Goal: Task Accomplishment & Management: Complete application form

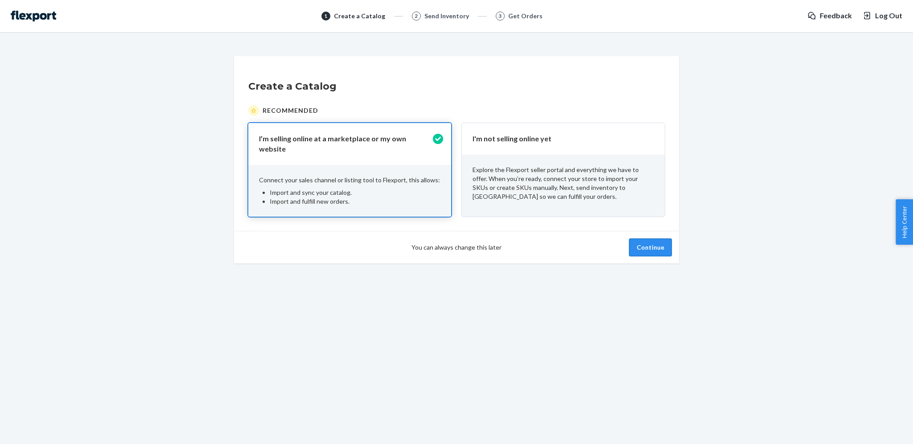
click at [641, 243] on button "Continue" at bounding box center [650, 247] width 43 height 18
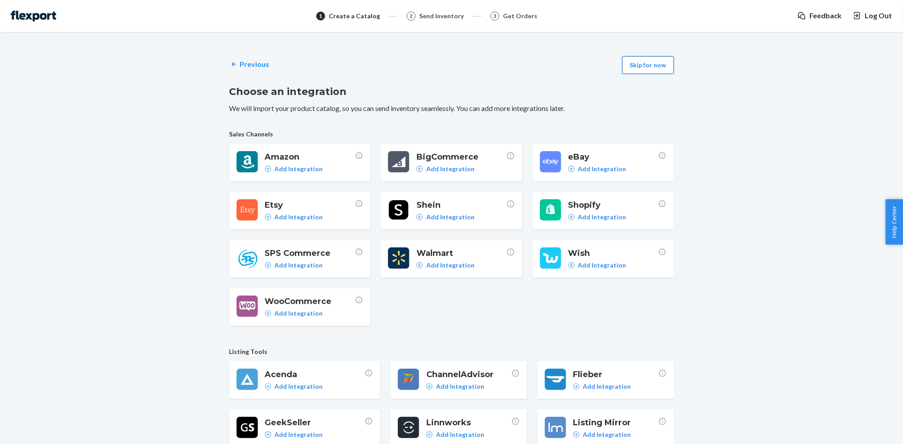
click at [641, 70] on button "Skip for now" at bounding box center [648, 65] width 52 height 18
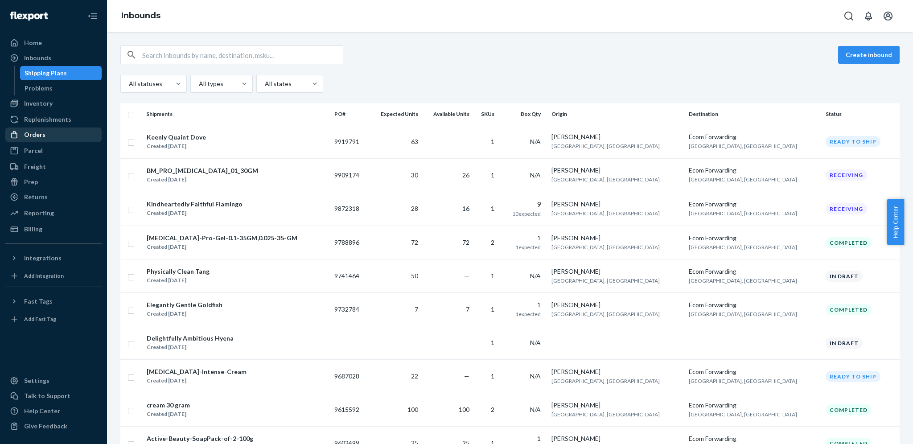
click at [66, 134] on div "Orders" at bounding box center [53, 134] width 94 height 12
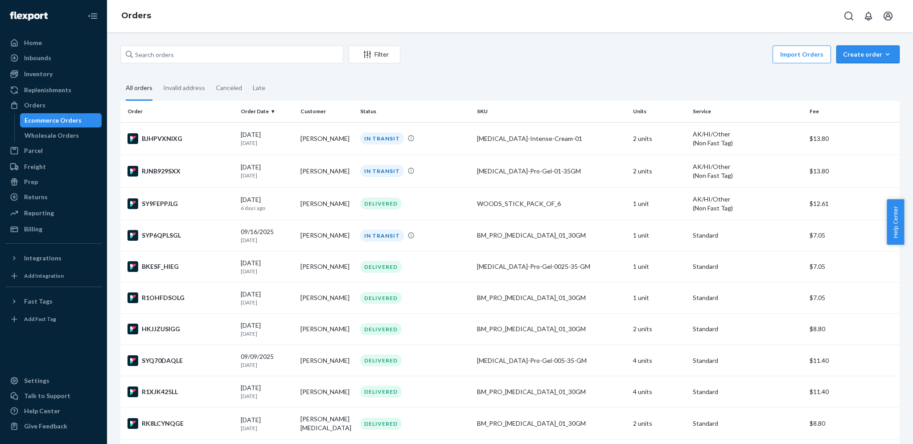
click at [858, 51] on div "Create order" at bounding box center [868, 54] width 50 height 9
click at [854, 77] on span "Ecommerce order" at bounding box center [872, 76] width 55 height 6
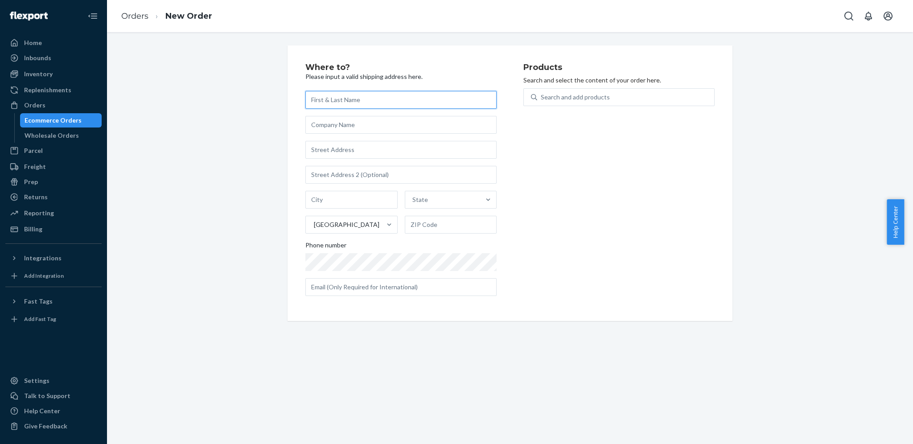
click at [334, 106] on input "text" at bounding box center [400, 100] width 191 height 18
paste input "[PERSON_NAME]"
type input "[PERSON_NAME]"
click at [531, 184] on div "Products Search and select the content of your order here. Search and add produ…" at bounding box center [618, 183] width 191 height 240
click at [346, 154] on input "text" at bounding box center [400, 150] width 191 height 18
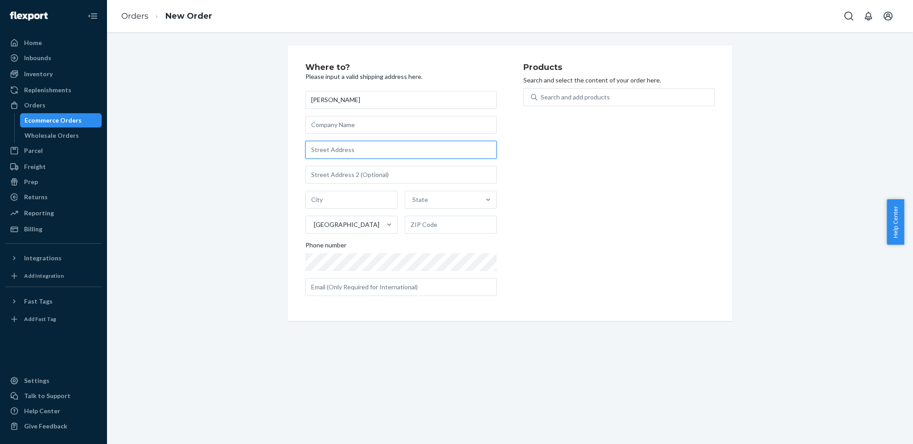
paste input "[STREET_ADDRESS]"
type input "[STREET_ADDRESS]"
type input "[GEOGRAPHIC_DATA]"
type input "95683"
click at [523, 225] on div "Products Search and select the content of your order here. Search and add produ…" at bounding box center [618, 183] width 191 height 240
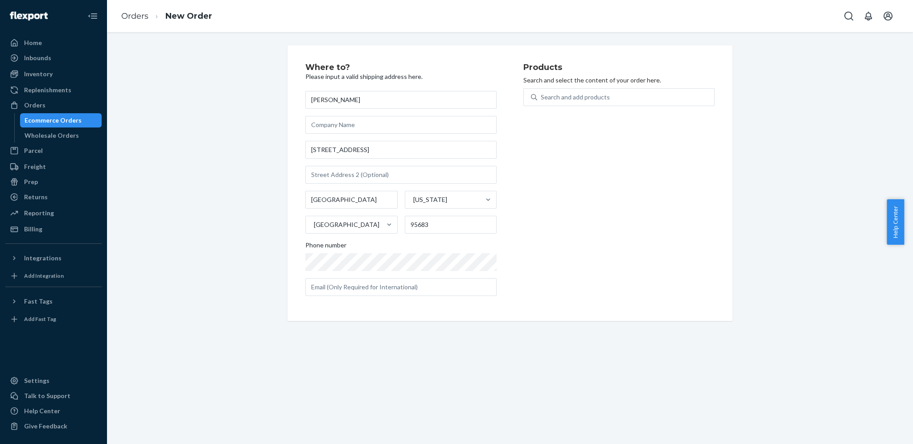
click at [586, 163] on div "Products Search and select the content of your order here. Search and add produ…" at bounding box center [618, 183] width 191 height 240
click at [540, 94] on div "Search and add products" at bounding box center [574, 97] width 69 height 9
click at [540, 94] on input "0 results available. Use Up and Down to choose options, press Enter to select t…" at bounding box center [540, 97] width 1 height 9
type input "wood"
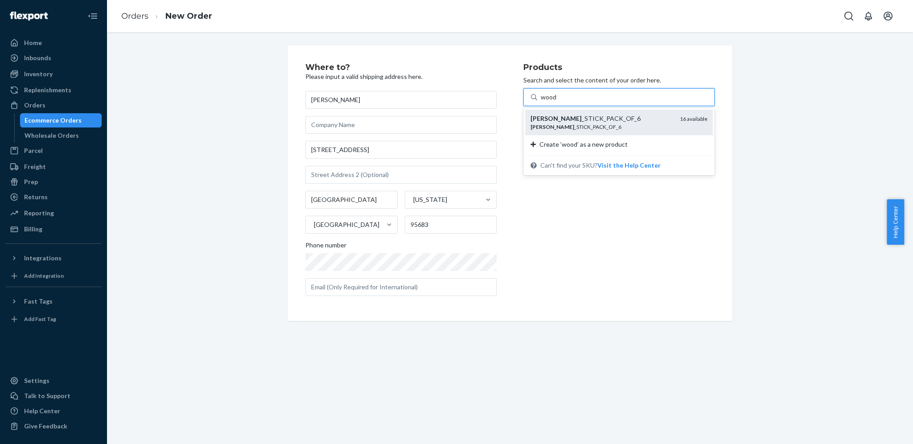
click at [554, 116] on div "[PERSON_NAME] _STICK_PACK_OF_6" at bounding box center [601, 118] width 142 height 9
click at [554, 102] on input "wood" at bounding box center [548, 97] width 16 height 9
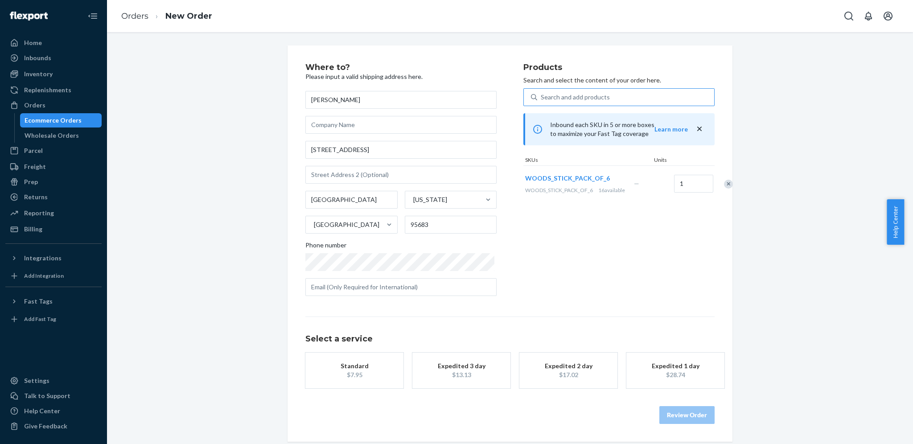
click at [396, 364] on button "Standard $7.95" at bounding box center [354, 370] width 98 height 36
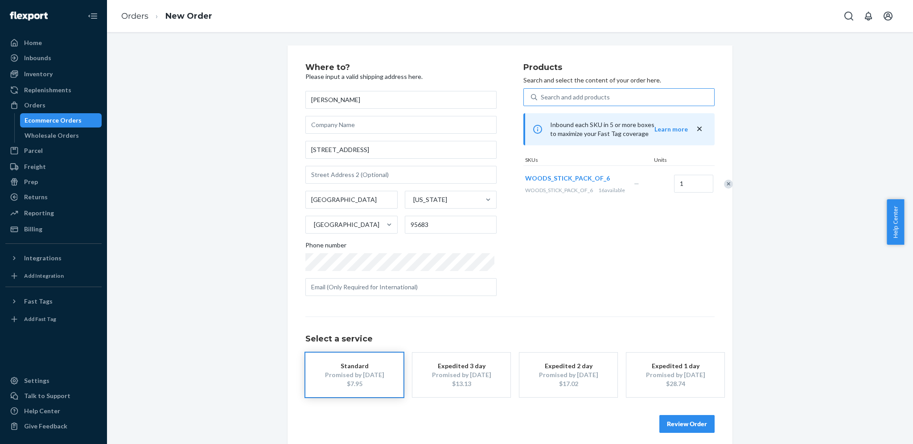
click at [700, 427] on button "Review Order" at bounding box center [686, 424] width 55 height 18
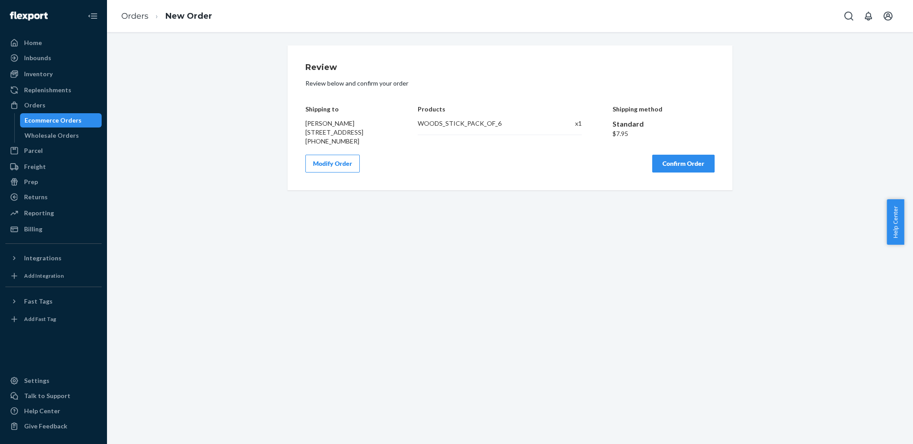
click at [414, 170] on div "Modify Order Confirm Order" at bounding box center [509, 164] width 409 height 18
click at [615, 134] on div "$7.95" at bounding box center [663, 133] width 102 height 9
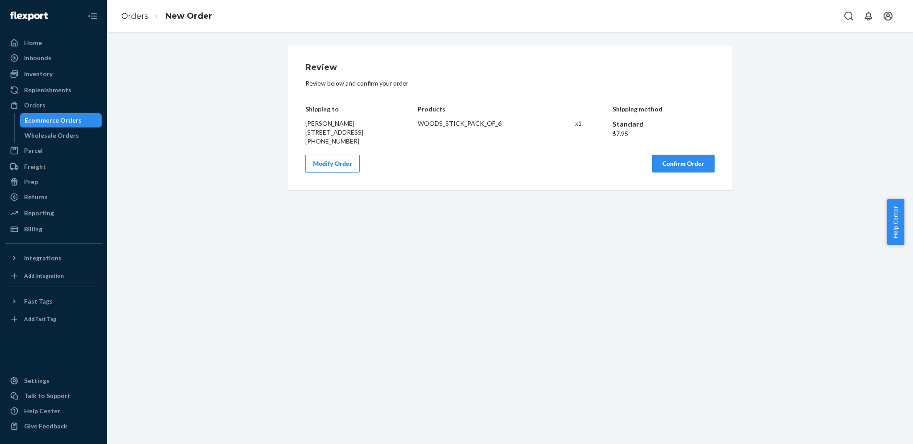
click at [615, 134] on div "$7.95" at bounding box center [663, 133] width 102 height 9
copy div "7.95"
click at [569, 182] on div "Review Review below and confirm your order Shipping to [PERSON_NAME] [STREET_AD…" at bounding box center [509, 117] width 445 height 145
drag, startPoint x: 569, startPoint y: 182, endPoint x: 641, endPoint y: 190, distance: 72.6
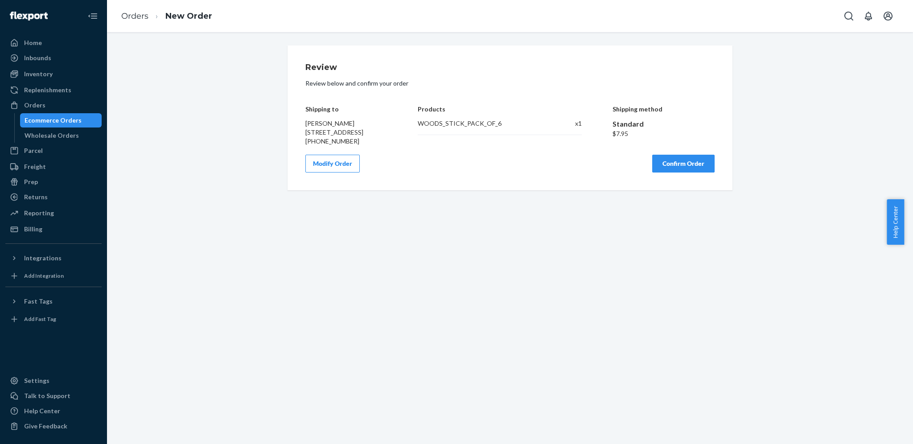
click at [641, 190] on div "Review Review below and confirm your order Shipping to [PERSON_NAME] [STREET_AD…" at bounding box center [509, 117] width 445 height 145
click at [678, 172] on button "Confirm Order" at bounding box center [683, 164] width 62 height 18
